Goal: Information Seeking & Learning: Learn about a topic

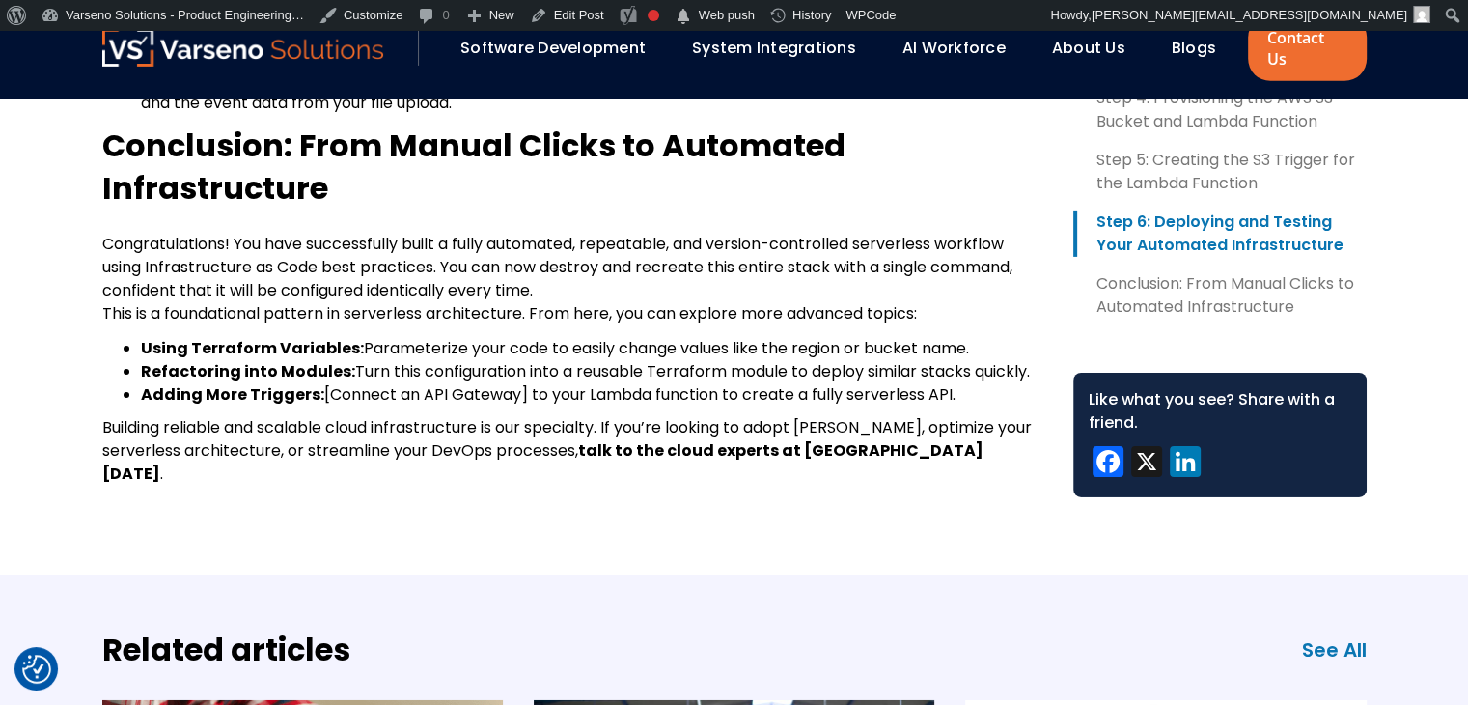
scroll to position [6304, 0]
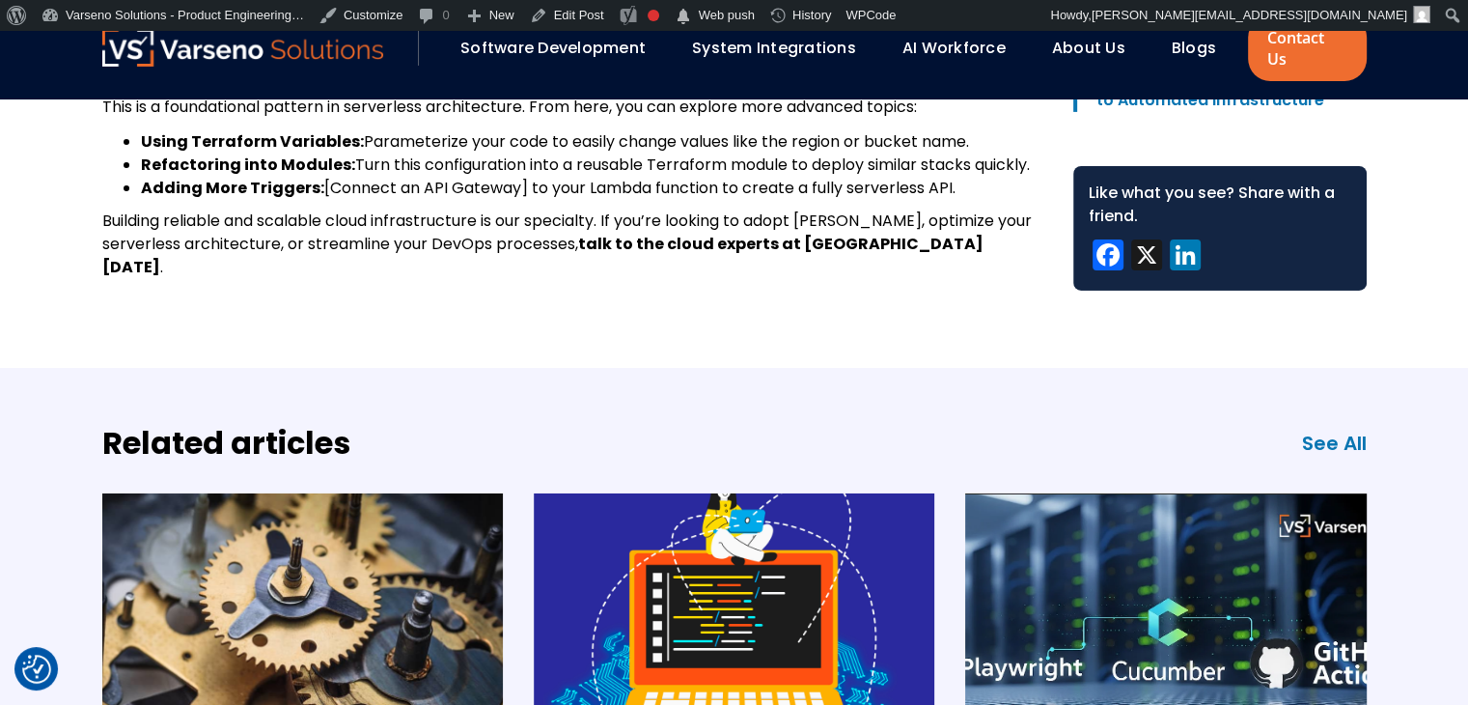
scroll to position [6546, 0]
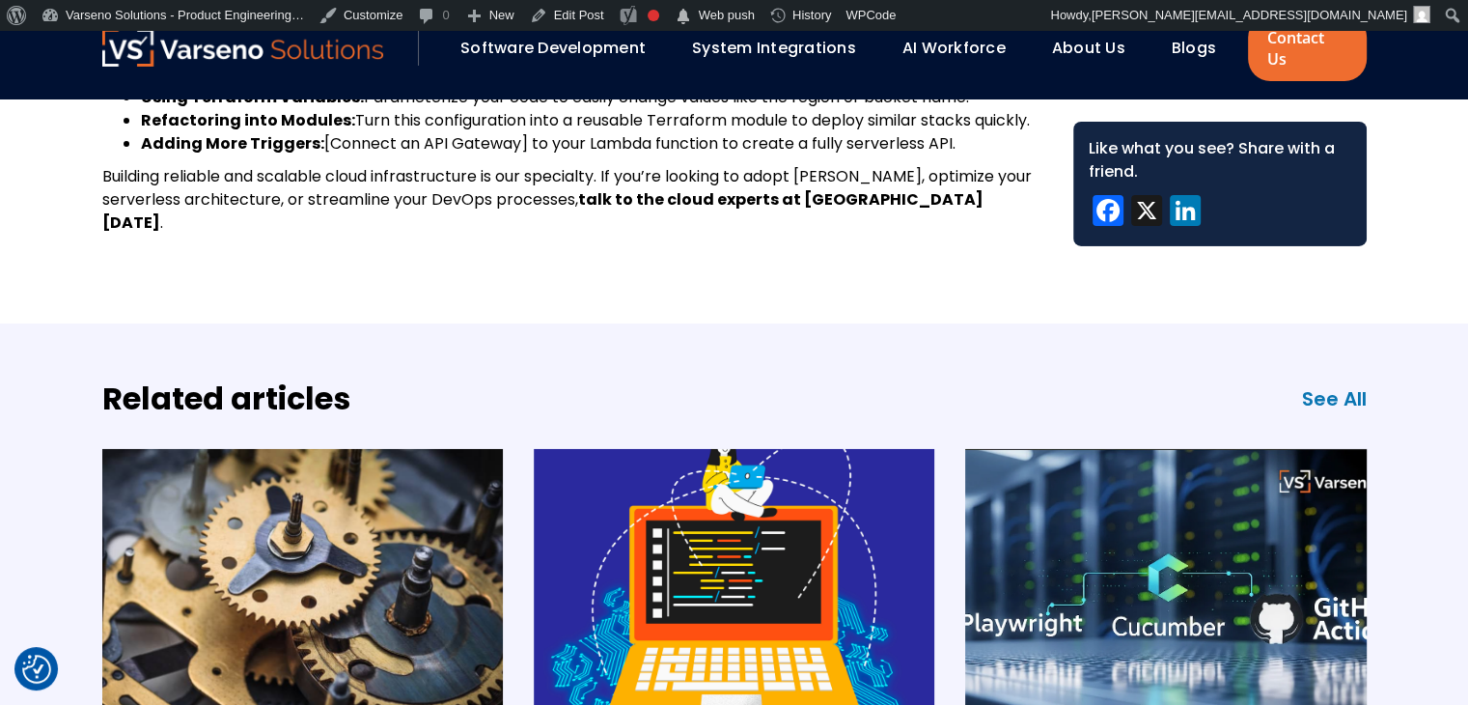
click at [1184, 45] on link "Blogs" at bounding box center [1194, 48] width 44 height 22
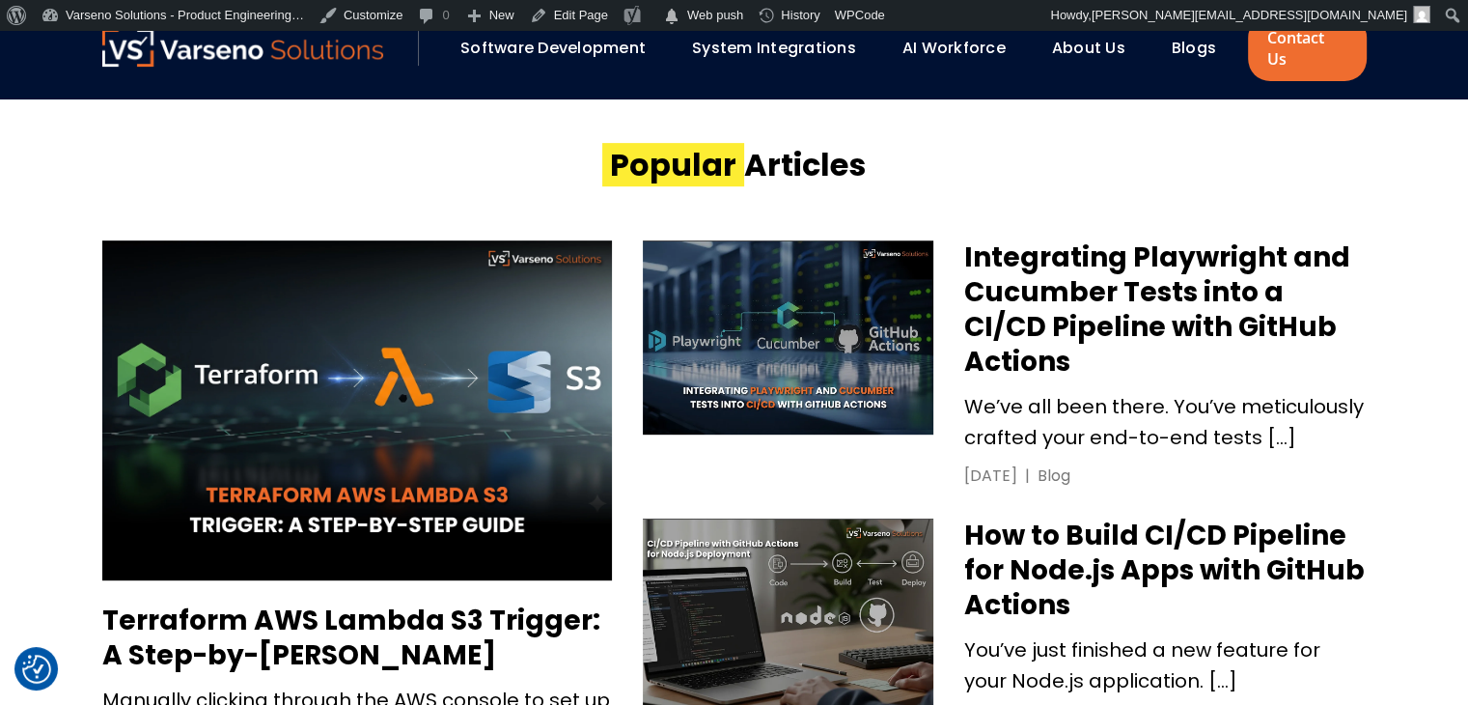
scroll to position [883, 0]
